Goal: Task Accomplishment & Management: Complete application form

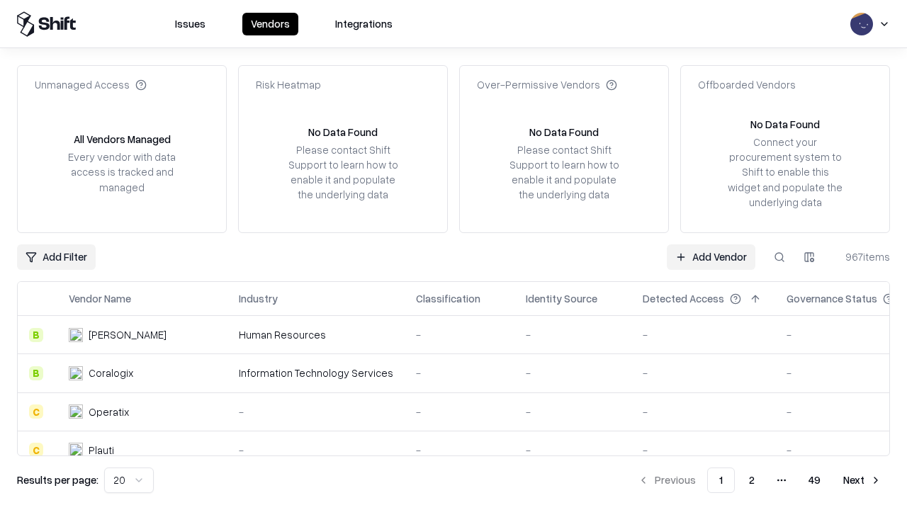
click at [711, 257] on link "Add Vendor" at bounding box center [711, 257] width 89 height 26
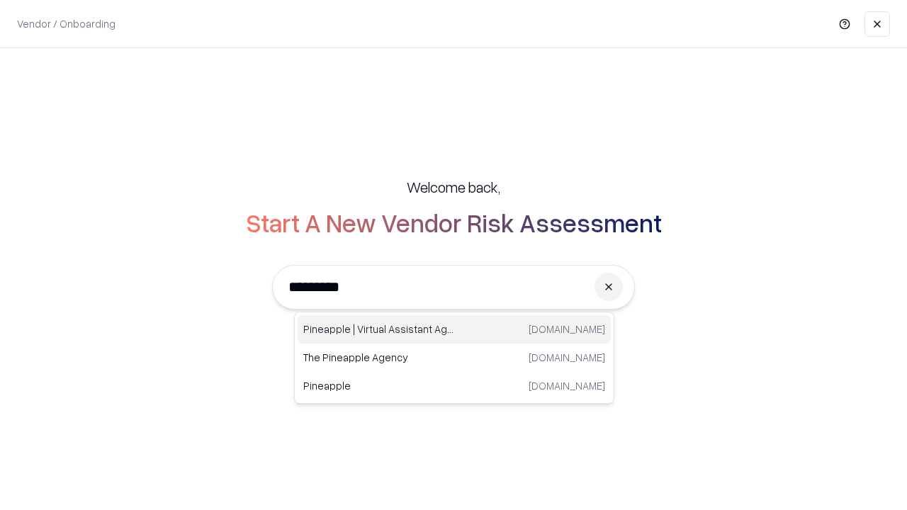
click at [454, 330] on div "Pineapple | Virtual Assistant Agency [DOMAIN_NAME]" at bounding box center [454, 329] width 313 height 28
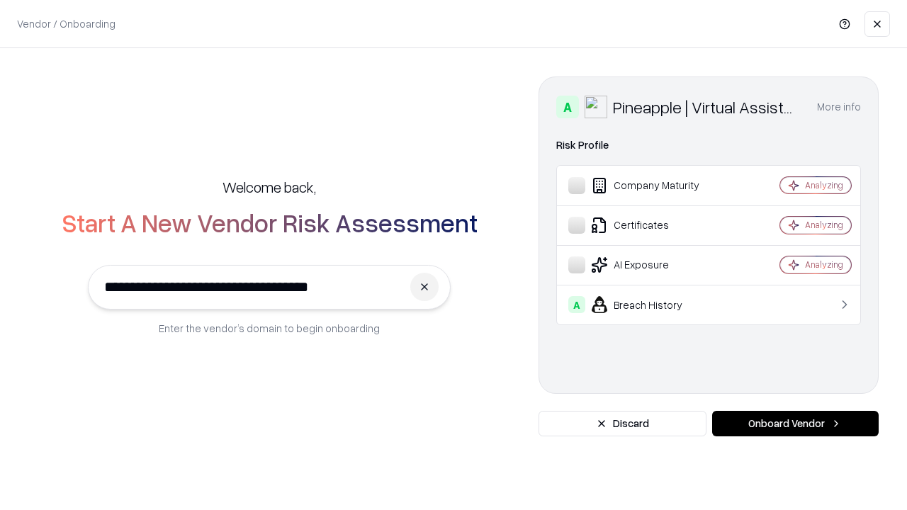
type input "**********"
click at [795, 424] on button "Onboard Vendor" at bounding box center [795, 424] width 167 height 26
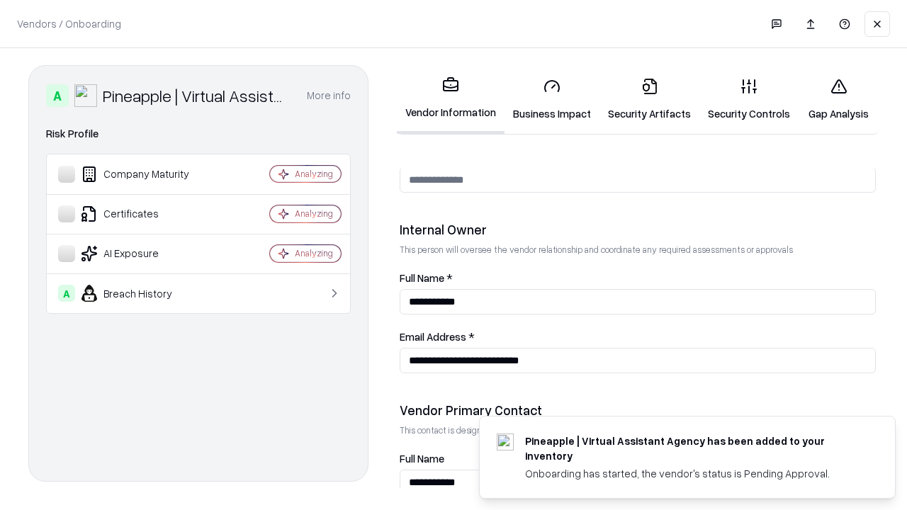
scroll to position [734, 0]
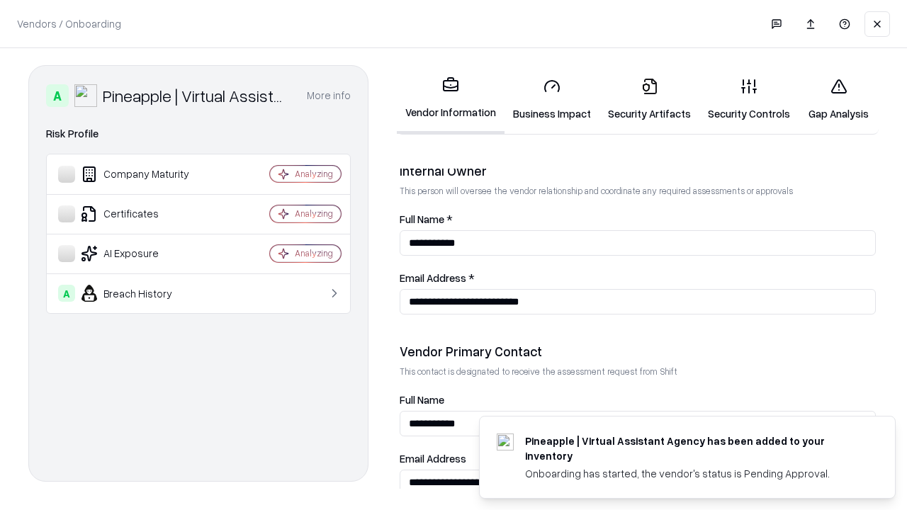
click at [552, 99] on link "Business Impact" at bounding box center [552, 100] width 95 height 66
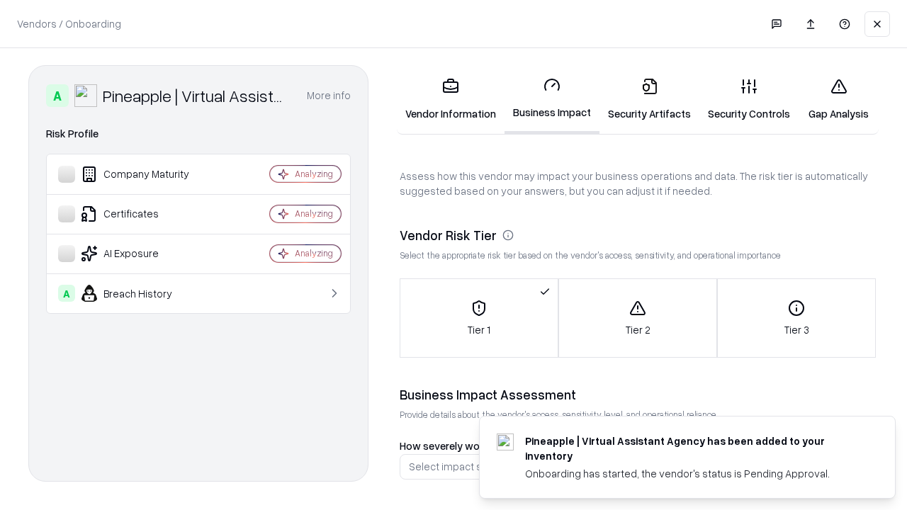
click at [838, 99] on link "Gap Analysis" at bounding box center [839, 100] width 80 height 66
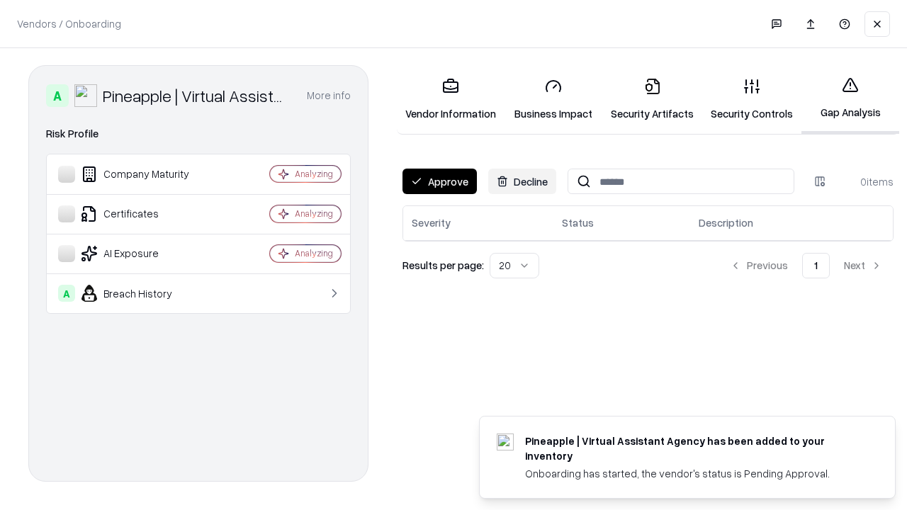
click at [439, 181] on button "Approve" at bounding box center [440, 182] width 74 height 26
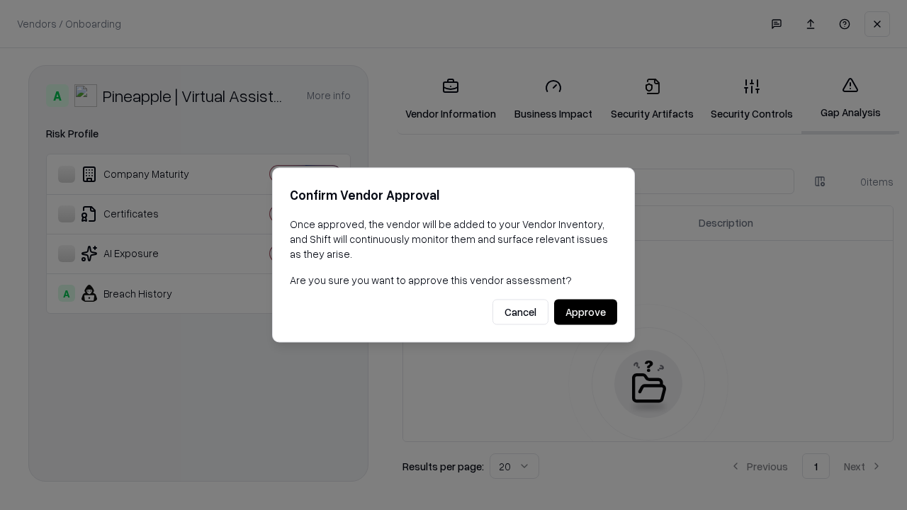
click at [585, 312] on button "Approve" at bounding box center [585, 313] width 63 height 26
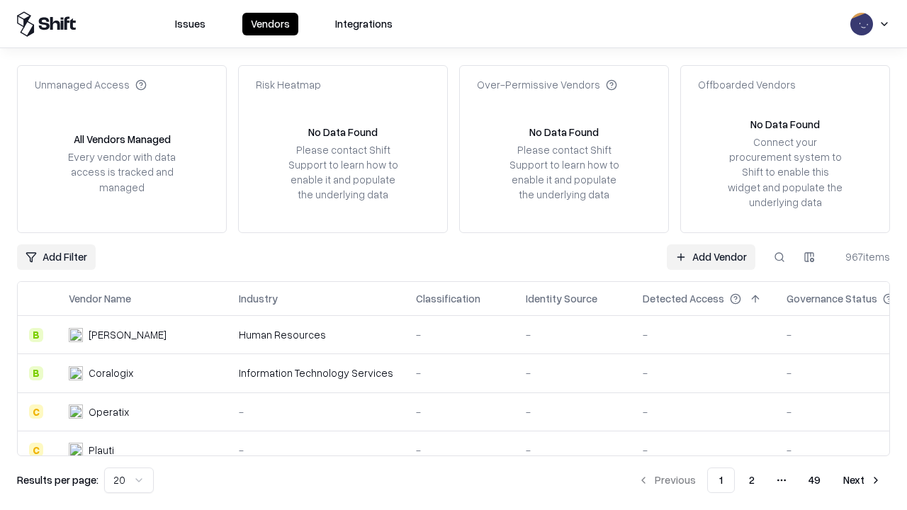
type input "**********"
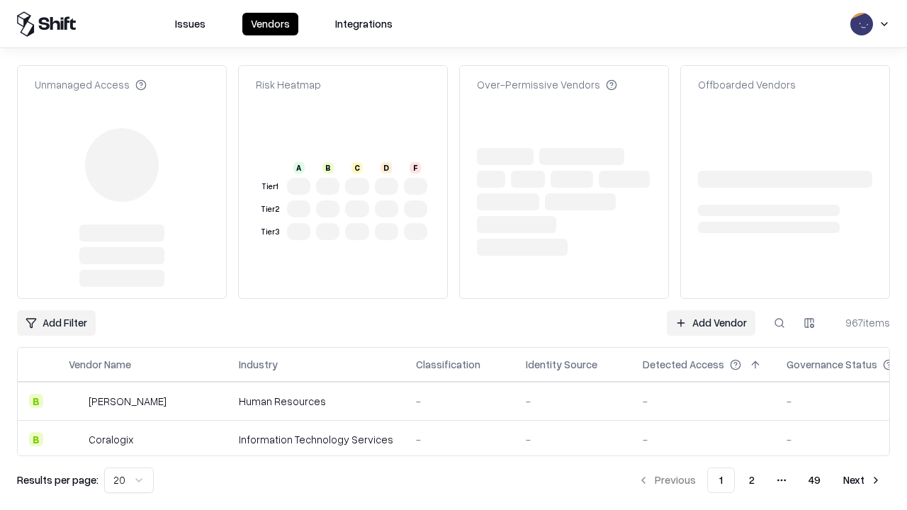
click at [711, 310] on link "Add Vendor" at bounding box center [711, 323] width 89 height 26
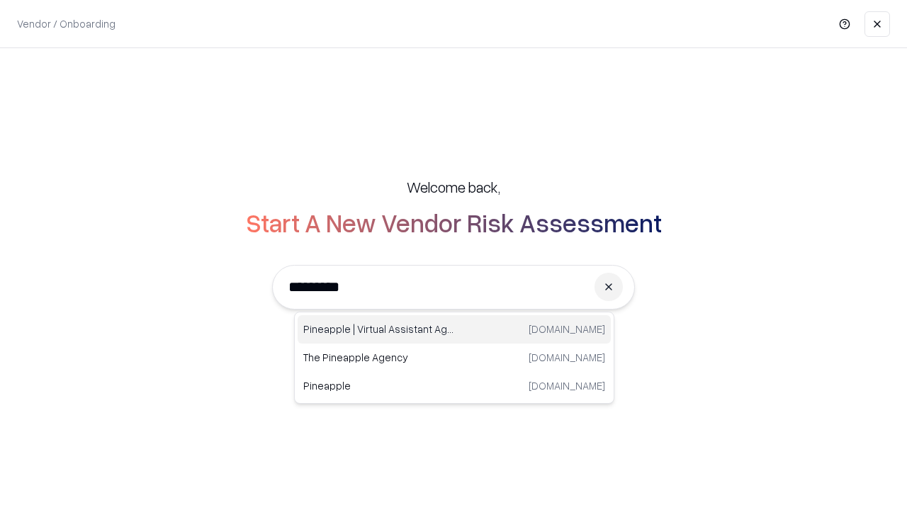
click at [454, 330] on div "Pineapple | Virtual Assistant Agency [DOMAIN_NAME]" at bounding box center [454, 329] width 313 height 28
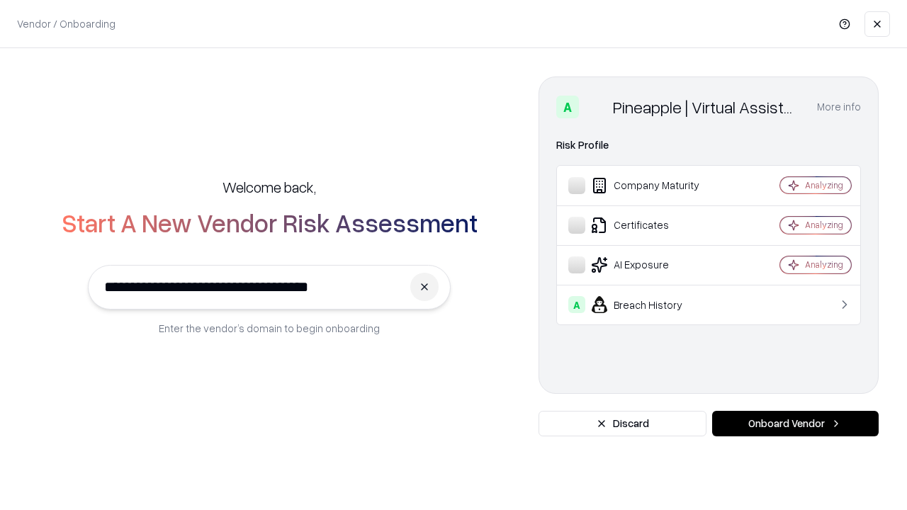
type input "**********"
click at [795, 424] on button "Onboard Vendor" at bounding box center [795, 424] width 167 height 26
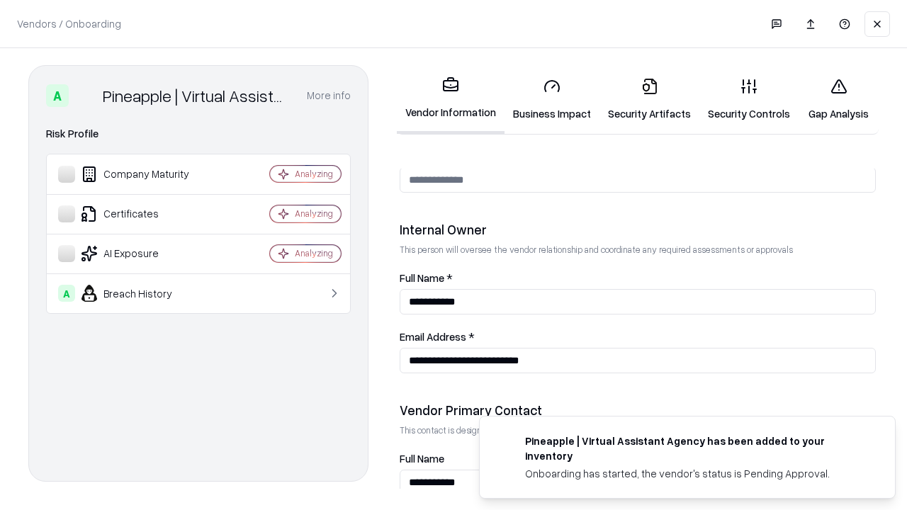
scroll to position [734, 0]
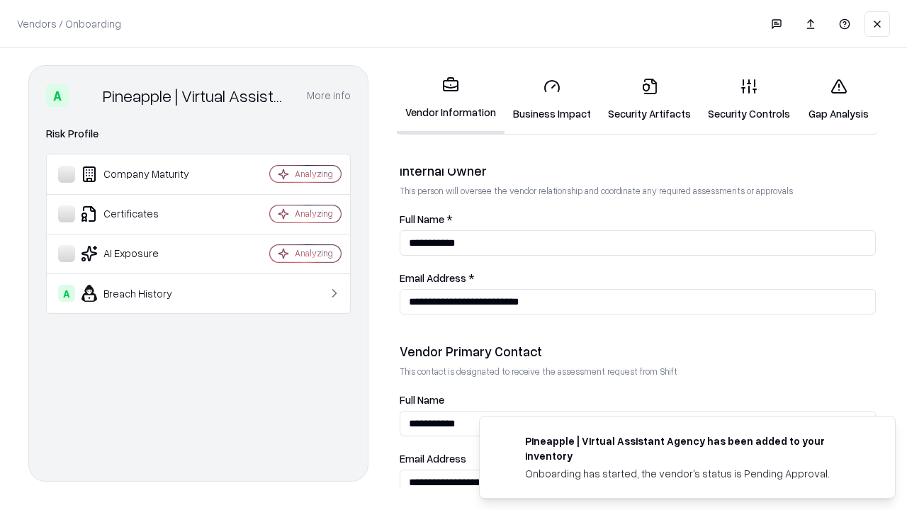
click at [838, 99] on link "Gap Analysis" at bounding box center [839, 100] width 80 height 66
